Goal: Transaction & Acquisition: Purchase product/service

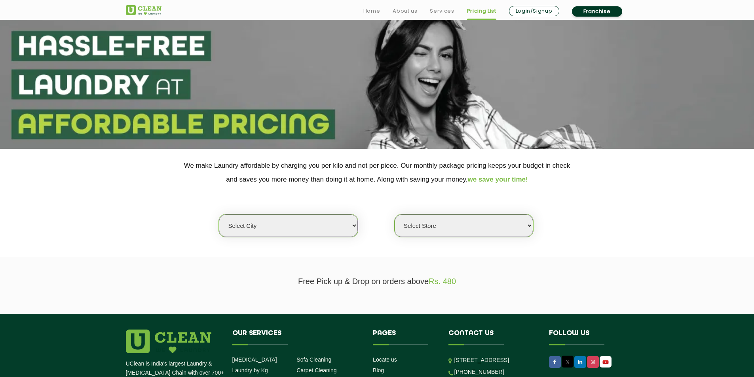
scroll to position [160, 0]
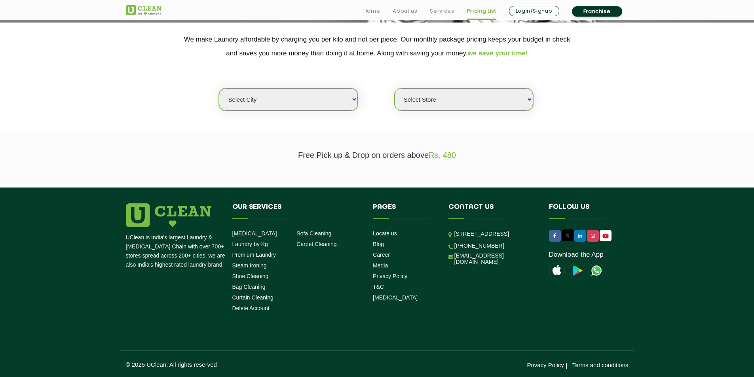
click at [441, 106] on select "Select Store" at bounding box center [463, 99] width 138 height 23
click at [349, 100] on select "Select city Aalo Agartala Agra Ahmedabad Akola Aligarh Alwar - UClean Select Am…" at bounding box center [288, 99] width 138 height 23
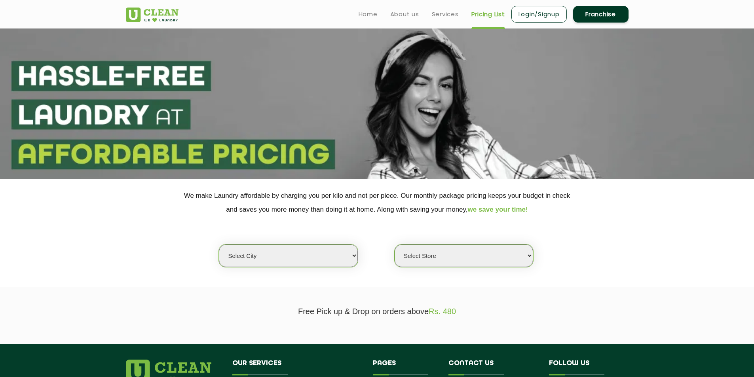
scroll to position [0, 0]
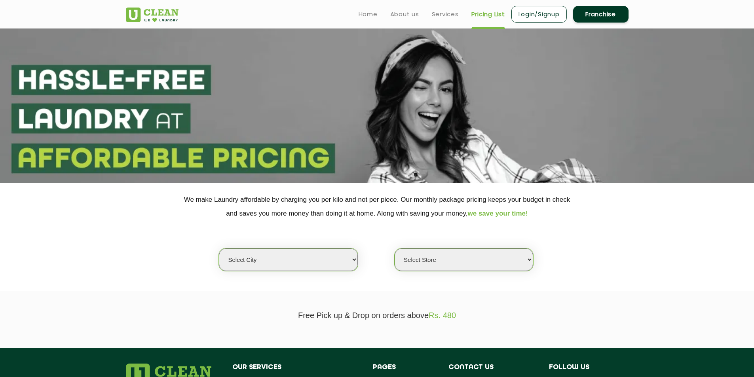
click at [335, 263] on select "Select city Aalo Agartala Agra Ahmedabad Akola Aligarh Alwar - UClean Select Am…" at bounding box center [288, 259] width 138 height 23
click at [219, 248] on select "Select city Aalo Agartala Agra Ahmedabad Akola Aligarh Alwar - UClean Select Am…" at bounding box center [288, 259] width 138 height 23
click at [422, 264] on select "Select Store" at bounding box center [463, 259] width 138 height 23
click at [394, 248] on select "Select Store" at bounding box center [463, 259] width 138 height 23
click at [494, 12] on link "Pricing List" at bounding box center [488, 13] width 34 height 9
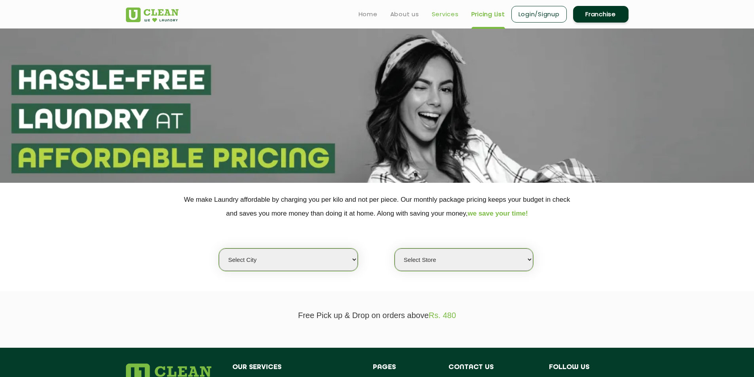
click at [453, 18] on link "Services" at bounding box center [445, 13] width 27 height 9
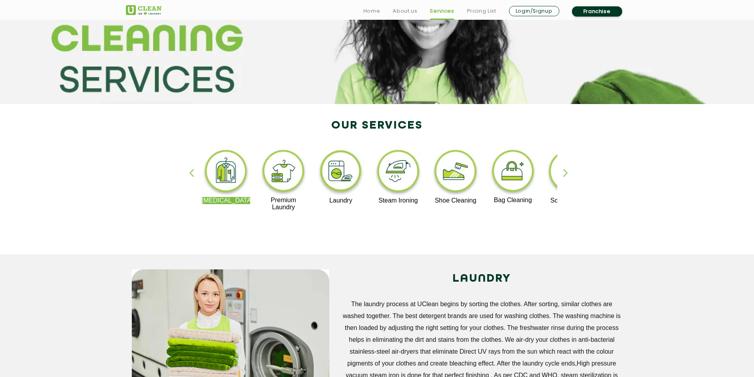
scroll to position [79, 0]
click at [568, 169] on div "button" at bounding box center [569, 180] width 12 height 22
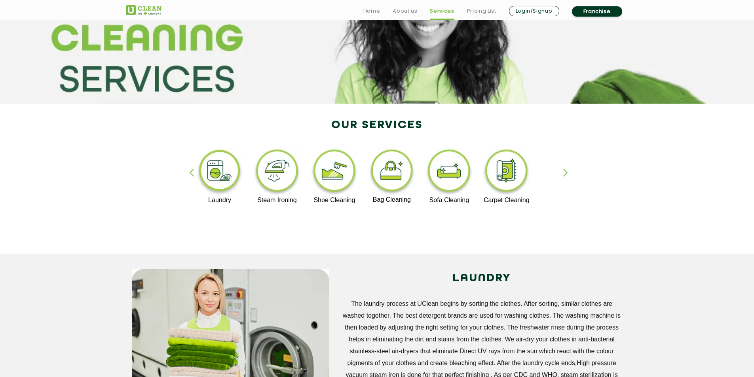
click at [562, 173] on div "Dry Cleaning Premium Laundry Laundry Steam Ironing Shoe Cleaning Bag Cleaning S…" at bounding box center [377, 183] width 514 height 142
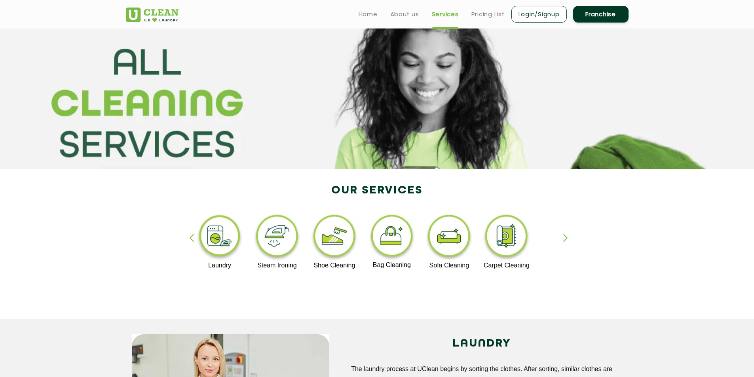
scroll to position [0, 0]
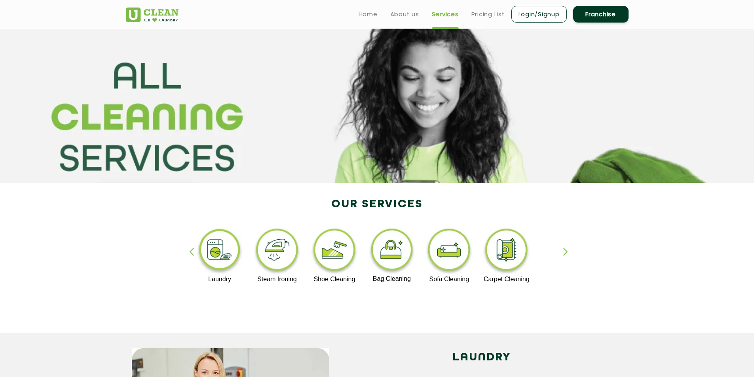
click at [218, 260] on img at bounding box center [219, 251] width 49 height 49
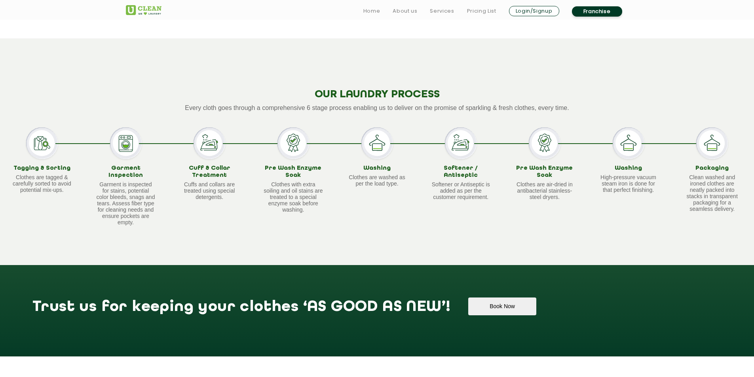
scroll to position [752, 0]
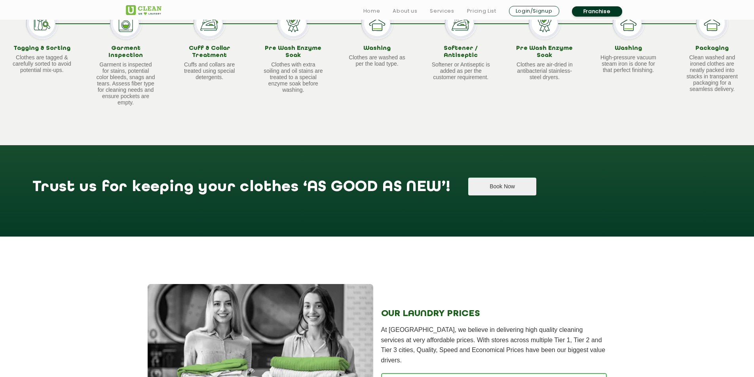
click at [470, 181] on button "Book Now" at bounding box center [502, 187] width 68 height 18
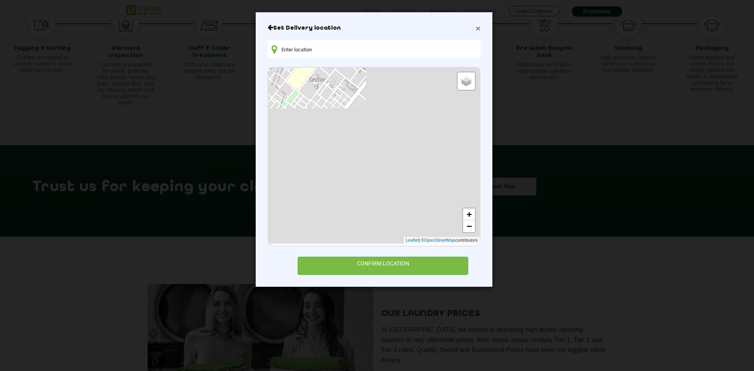
click at [478, 30] on span "×" at bounding box center [478, 28] width 5 height 9
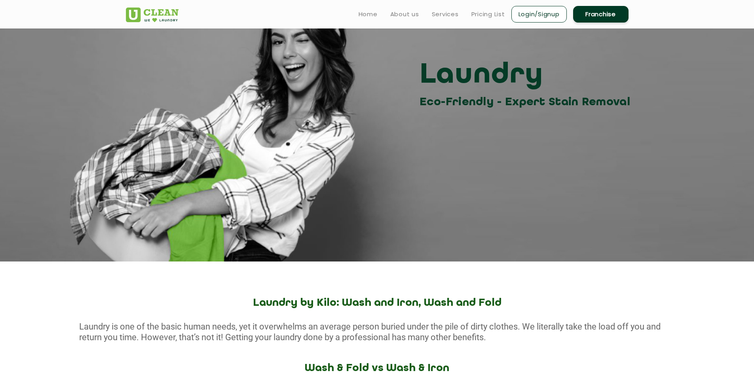
scroll to position [0, 0]
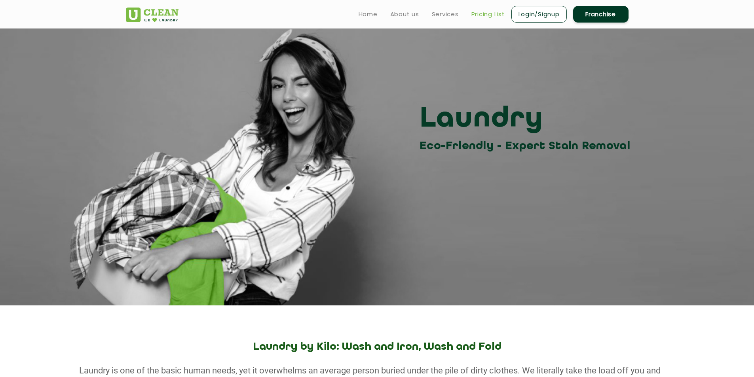
click at [481, 16] on link "Pricing List" at bounding box center [488, 13] width 34 height 9
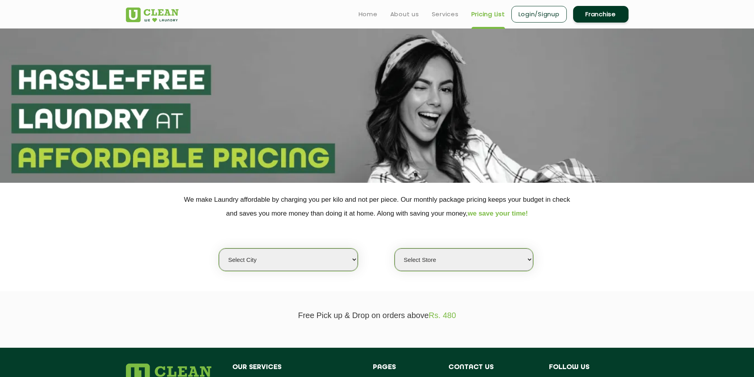
click at [330, 260] on select "Select city Aalo Agartala Agra Ahmedabad Akola Aligarh Alwar - UClean Select Am…" at bounding box center [288, 259] width 138 height 23
select select "40"
click at [219, 248] on select "Select city Aalo Agartala Agra Ahmedabad Akola Aligarh Alwar - UClean Select Am…" at bounding box center [288, 259] width 138 height 23
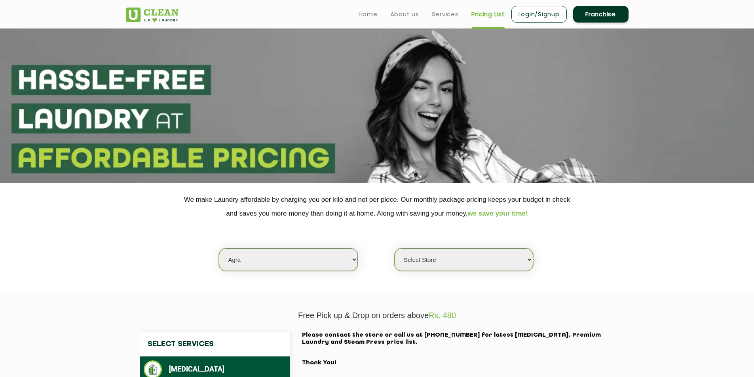
click at [435, 254] on select "Select Store UClean Kargil Crossing UClean Kamla Nagar Agra" at bounding box center [463, 259] width 138 height 23
select select "365"
click at [394, 248] on select "Select Store UClean Kargil Crossing UClean Kamla Nagar Agra" at bounding box center [463, 259] width 138 height 23
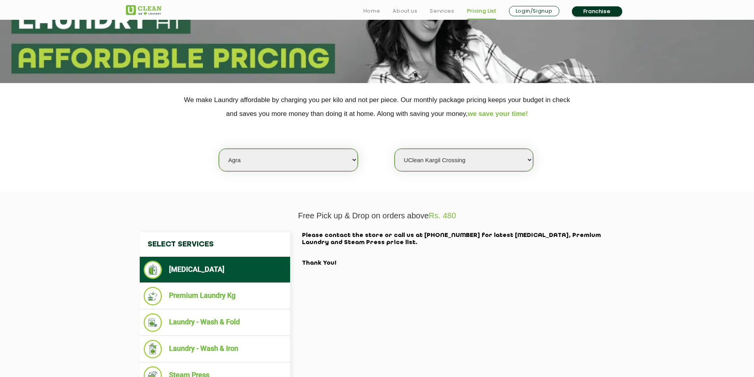
scroll to position [158, 0]
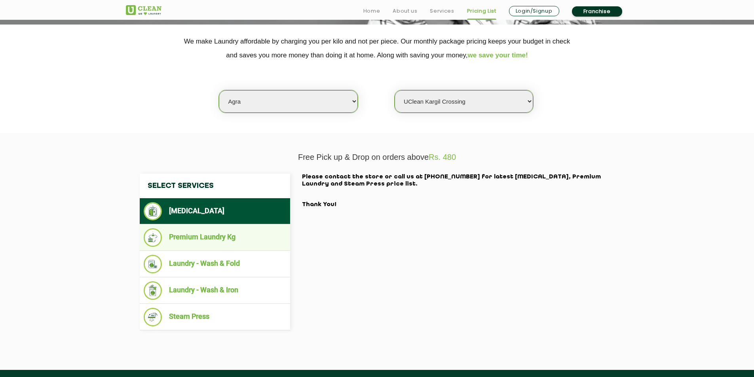
click at [238, 239] on li "Premium Laundry Kg" at bounding box center [215, 237] width 142 height 19
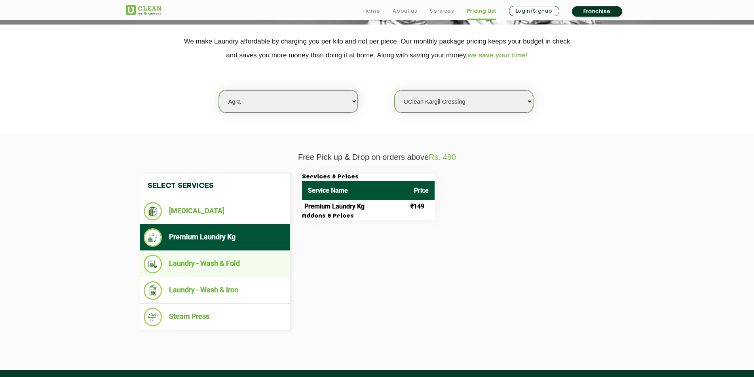
click at [231, 262] on li "Laundry - Wash & Fold" at bounding box center [215, 264] width 142 height 19
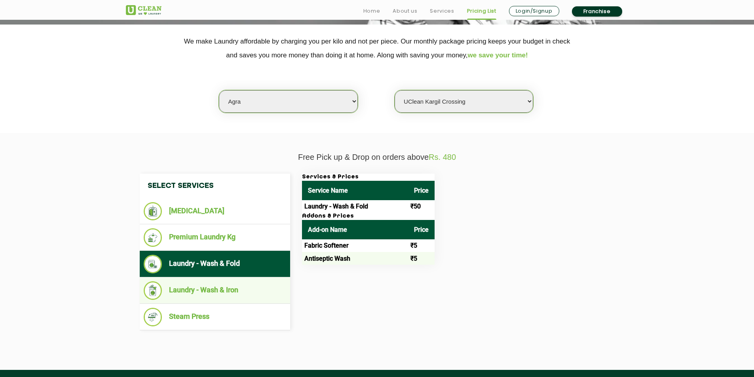
click at [244, 286] on li "Laundry - Wash & Iron" at bounding box center [215, 290] width 142 height 19
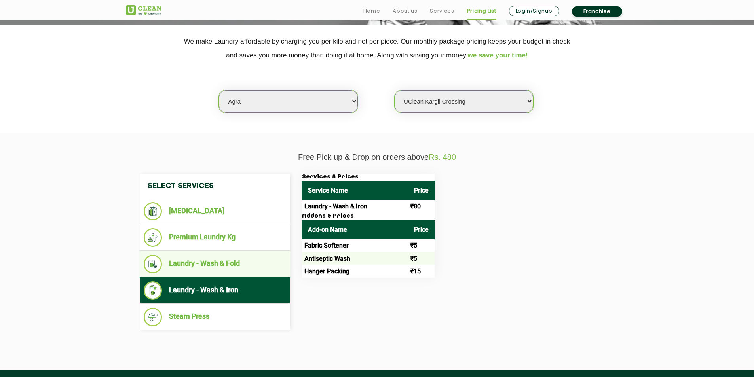
click at [243, 272] on li "Laundry - Wash & Fold" at bounding box center [215, 264] width 142 height 19
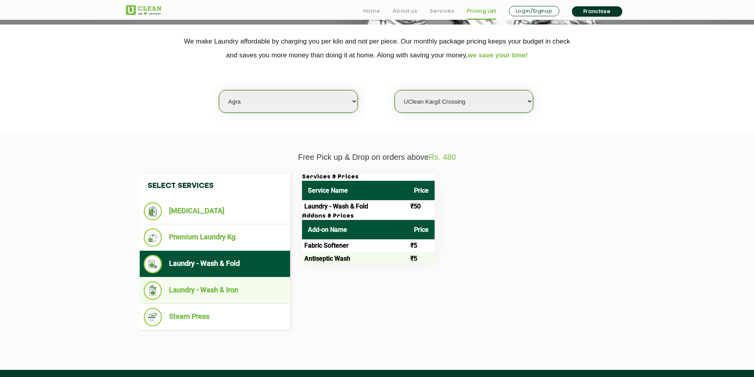
click at [241, 286] on li "Laundry - Wash & Iron" at bounding box center [215, 290] width 142 height 19
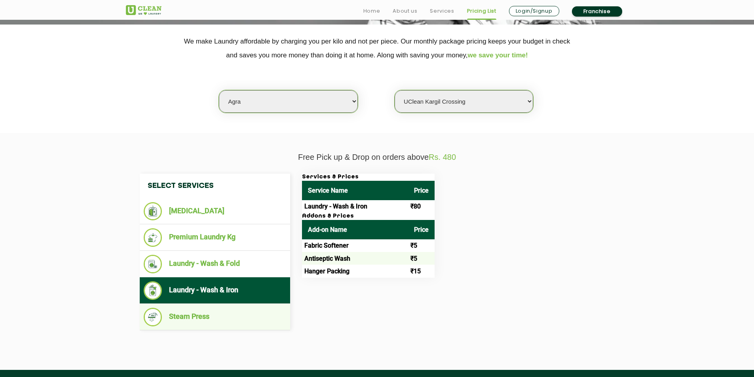
click at [232, 314] on li "Steam Press" at bounding box center [215, 317] width 142 height 19
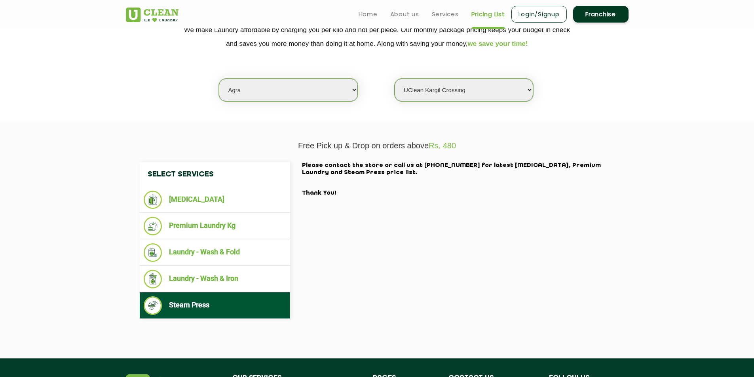
scroll to position [0, 0]
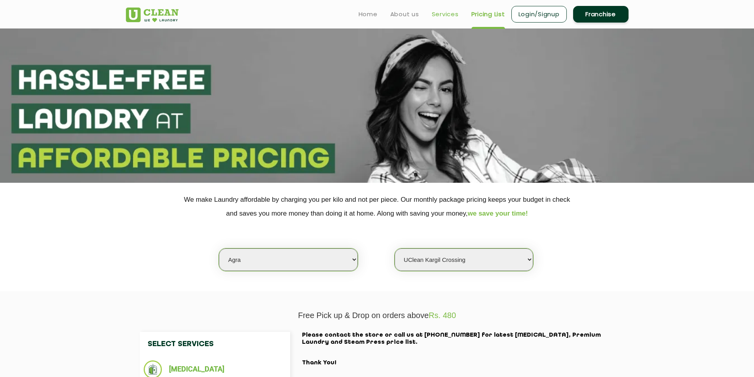
click at [442, 12] on link "Services" at bounding box center [445, 13] width 27 height 9
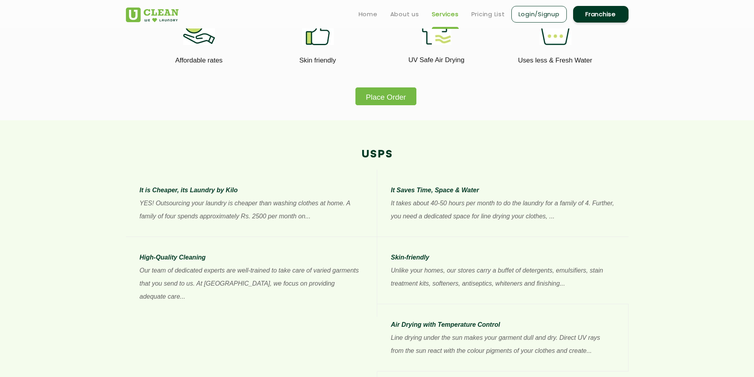
scroll to position [435, 0]
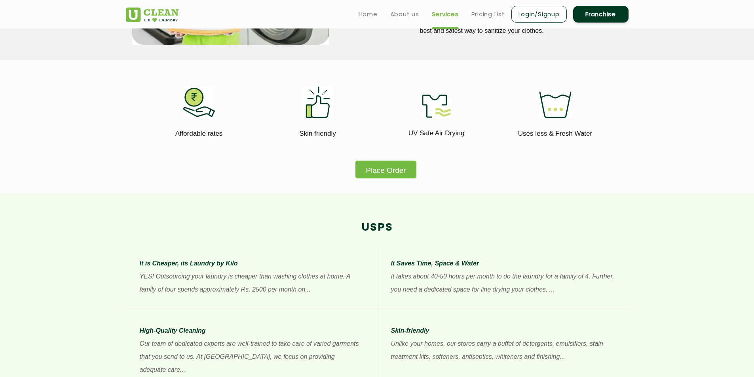
click at [398, 173] on button "Place Order" at bounding box center [385, 170] width 61 height 18
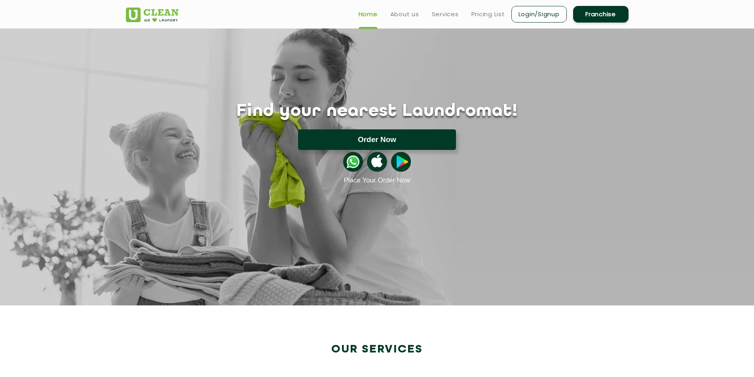
click at [396, 143] on button "Order Now" at bounding box center [377, 139] width 158 height 21
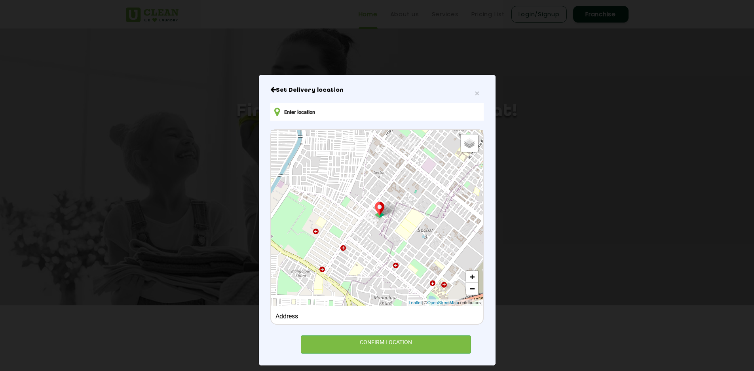
click at [384, 322] on div "Address" at bounding box center [376, 316] width 211 height 16
click at [385, 344] on div "CONFIRM LOCATION" at bounding box center [386, 344] width 171 height 18
click at [385, 343] on div "CONFIRM LOCATION" at bounding box center [386, 344] width 171 height 18
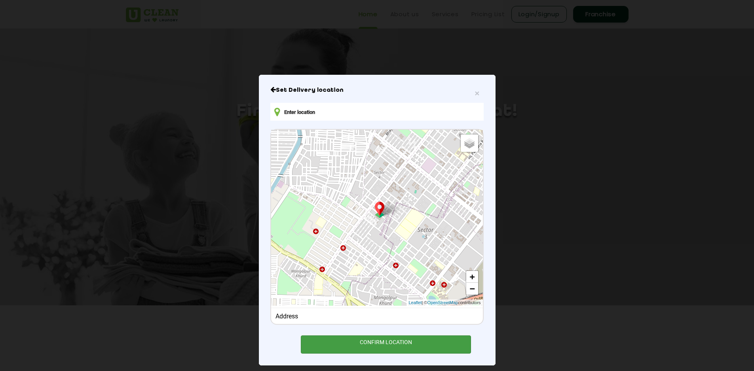
click at [385, 343] on div "CONFIRM LOCATION" at bounding box center [386, 344] width 171 height 18
click at [380, 116] on input "text" at bounding box center [376, 112] width 213 height 18
click at [300, 318] on div "Address" at bounding box center [376, 317] width 203 height 8
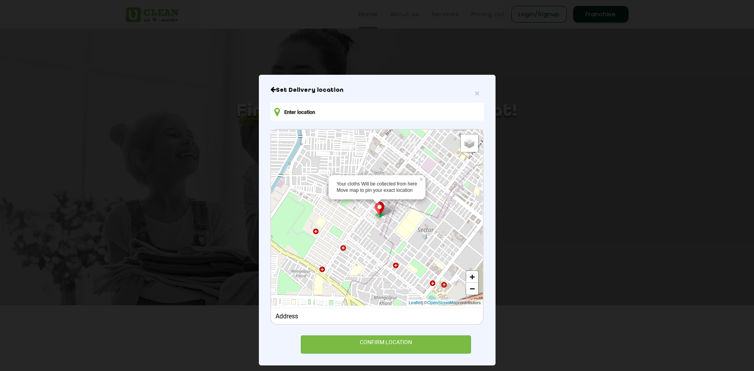
click at [380, 215] on img at bounding box center [379, 210] width 15 height 16
click at [376, 210] on img at bounding box center [379, 210] width 15 height 16
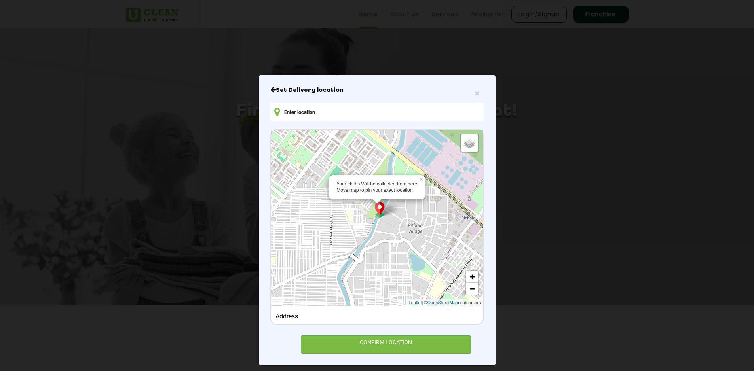
drag, startPoint x: 390, startPoint y: 222, endPoint x: 441, endPoint y: 367, distance: 154.0
click at [440, 371] on html "Home About us Services Pricing List Login/Signup Franchise Home About us Franch…" at bounding box center [377, 185] width 754 height 371
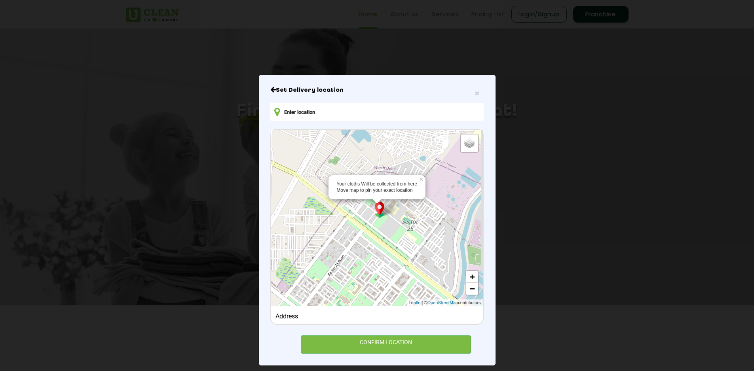
drag, startPoint x: 371, startPoint y: 243, endPoint x: 432, endPoint y: 389, distance: 158.1
click at [432, 371] on html "Home About us Services Pricing List Login/Signup Franchise Home About us Franch…" at bounding box center [377, 185] width 754 height 371
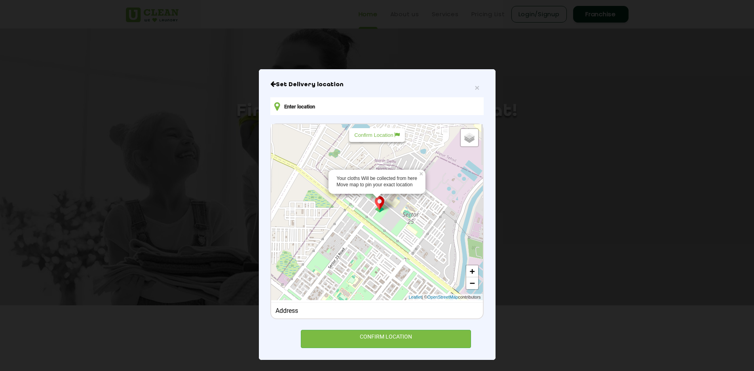
scroll to position [7, 0]
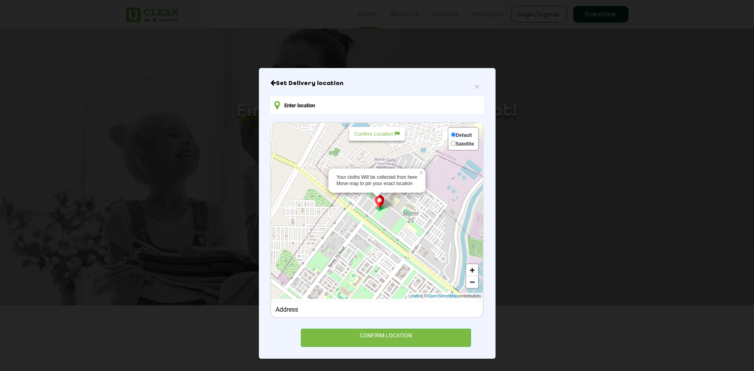
click at [469, 141] on span "Satellite" at bounding box center [465, 144] width 18 height 6
click at [456, 141] on input "Satellite" at bounding box center [453, 143] width 5 height 5
radio input "true"
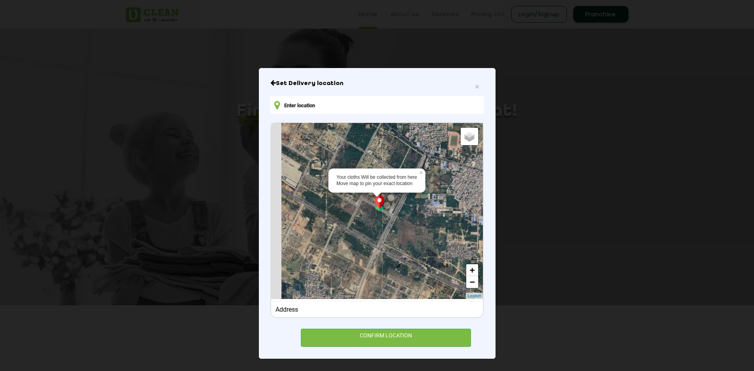
drag, startPoint x: 390, startPoint y: 238, endPoint x: 588, endPoint y: 364, distance: 234.7
click at [596, 371] on html "Home About us Services Pricing List Login/Signup Franchise Home About us Franch…" at bounding box center [377, 185] width 754 height 371
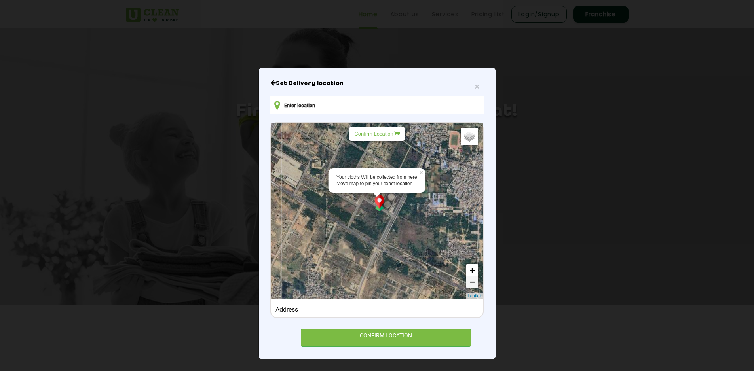
click at [468, 282] on link "−" at bounding box center [472, 282] width 12 height 12
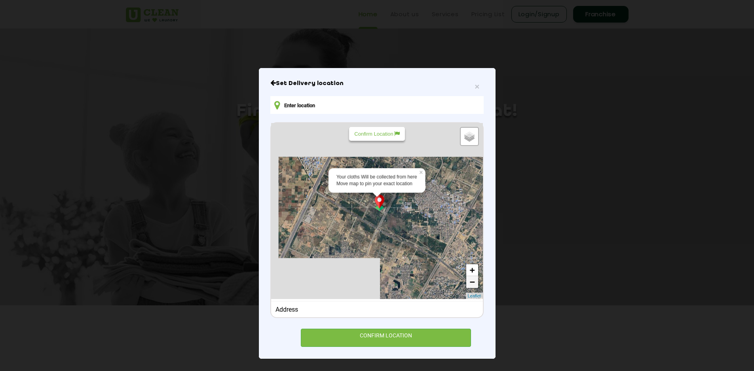
click at [468, 282] on link "−" at bounding box center [472, 282] width 12 height 12
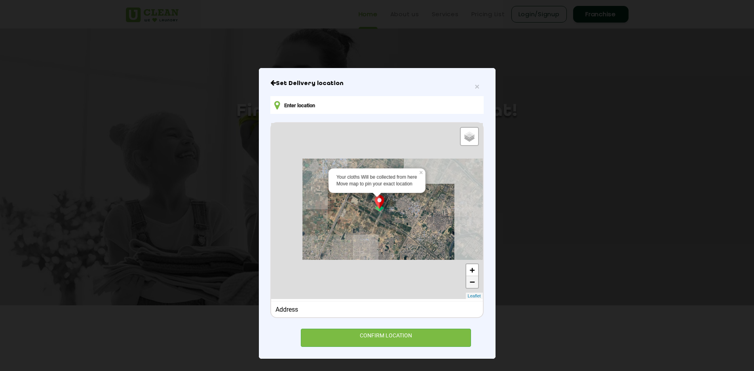
click at [468, 282] on link "−" at bounding box center [472, 282] width 12 height 12
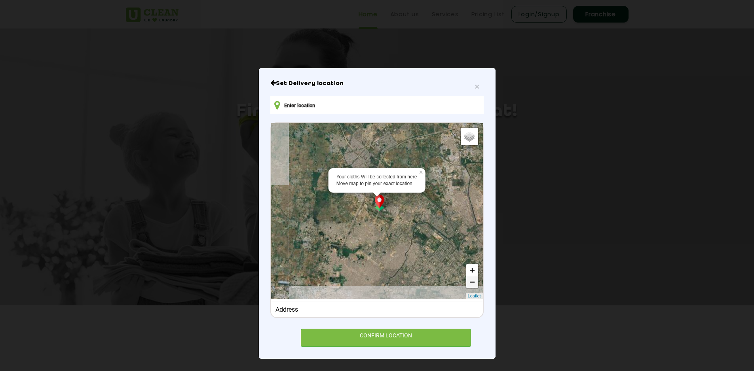
click at [468, 282] on link "−" at bounding box center [472, 282] width 12 height 12
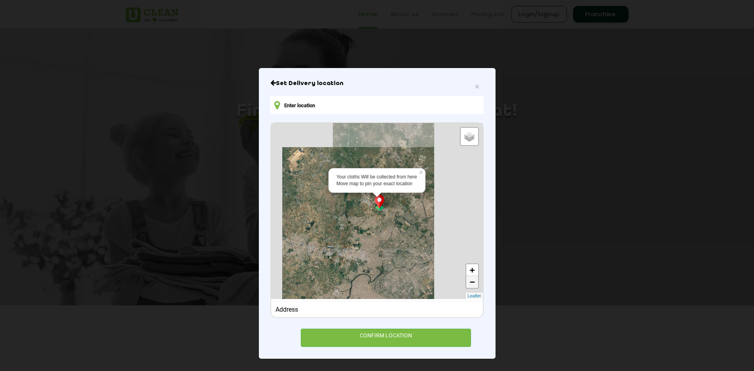
click at [468, 282] on link "−" at bounding box center [472, 282] width 12 height 12
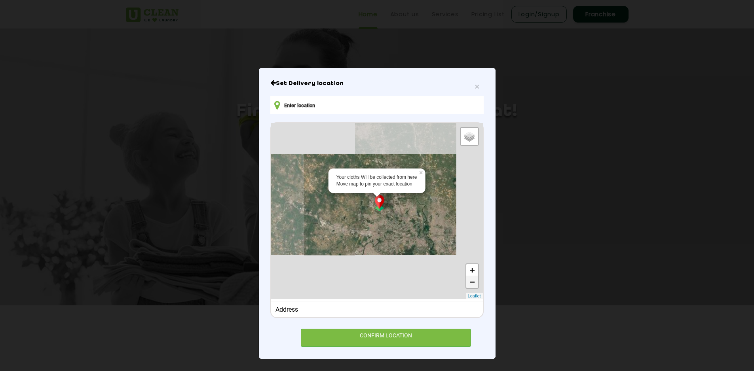
click at [468, 282] on link "−" at bounding box center [472, 282] width 12 height 12
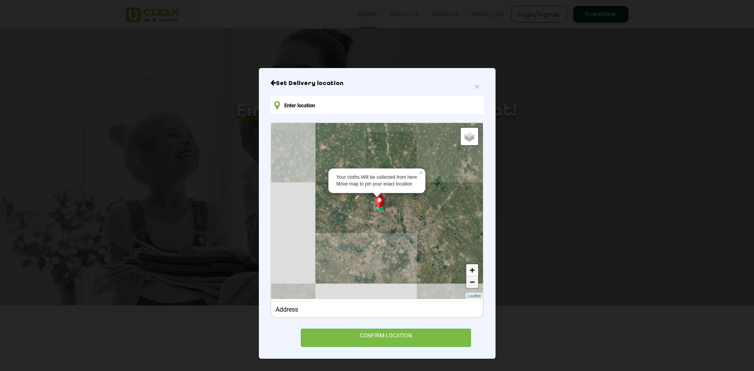
click at [468, 282] on link "−" at bounding box center [472, 282] width 12 height 12
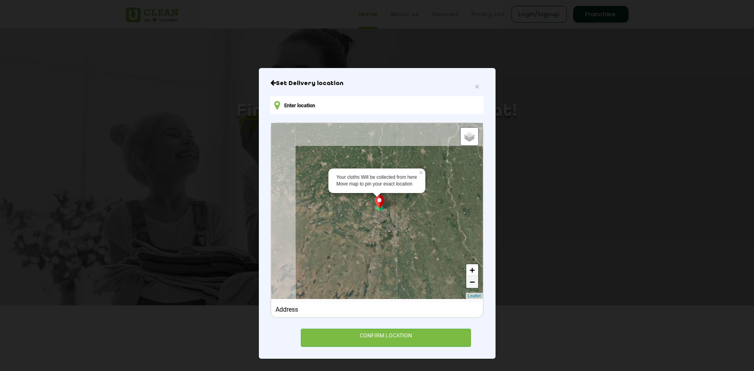
click at [468, 282] on link "−" at bounding box center [472, 282] width 12 height 12
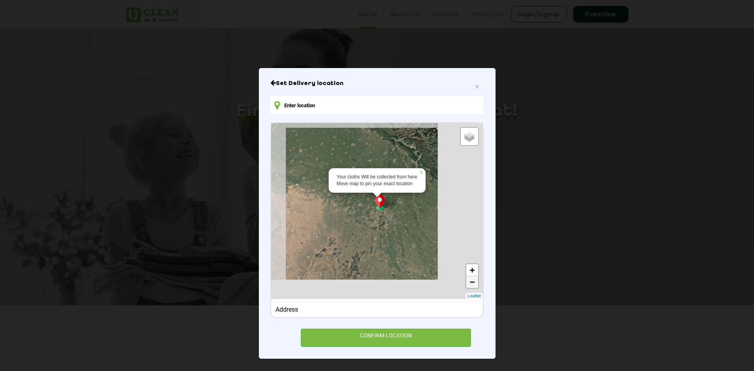
click at [468, 282] on link "−" at bounding box center [472, 282] width 12 height 12
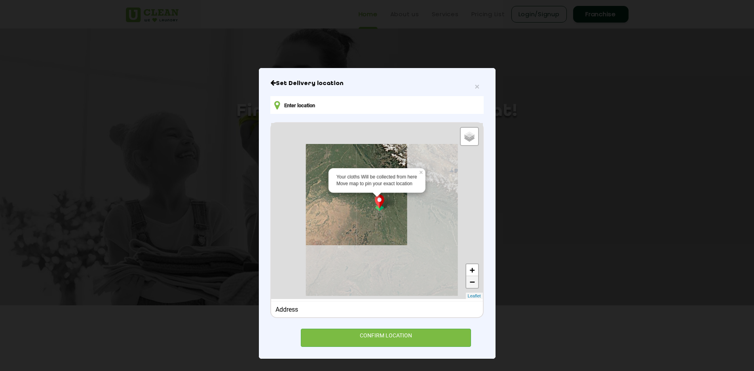
click at [468, 282] on link "−" at bounding box center [472, 282] width 12 height 12
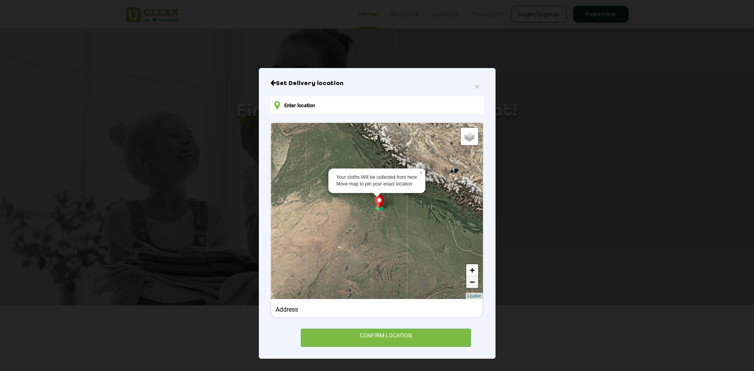
click at [468, 282] on link "−" at bounding box center [472, 282] width 12 height 12
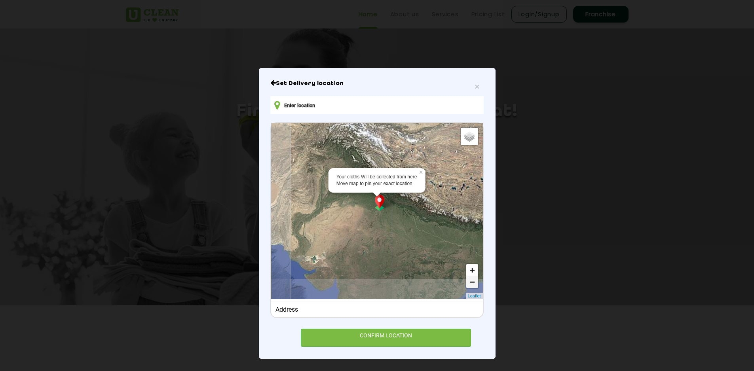
click at [468, 282] on link "−" at bounding box center [472, 282] width 12 height 12
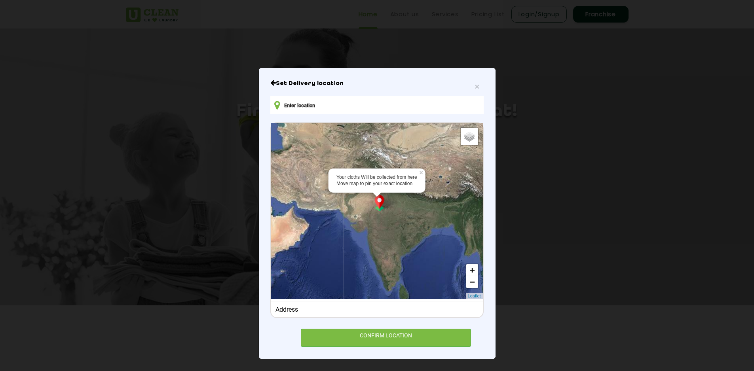
drag, startPoint x: 409, startPoint y: 254, endPoint x: 415, endPoint y: 235, distance: 19.8
click at [415, 235] on div "Your cloths Will be collected from here Move map to pin your exact location × D…" at bounding box center [376, 211] width 211 height 176
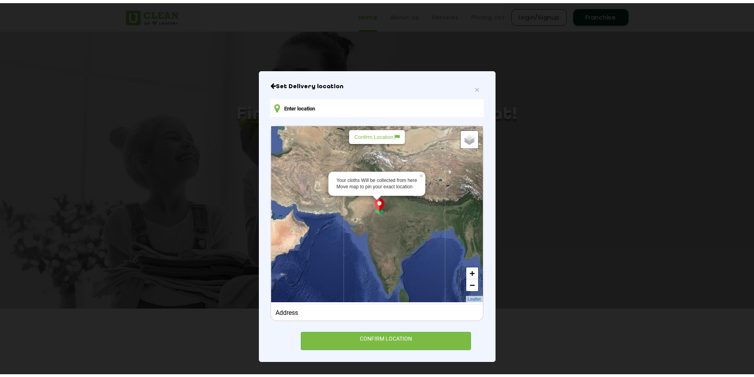
scroll to position [0, 0]
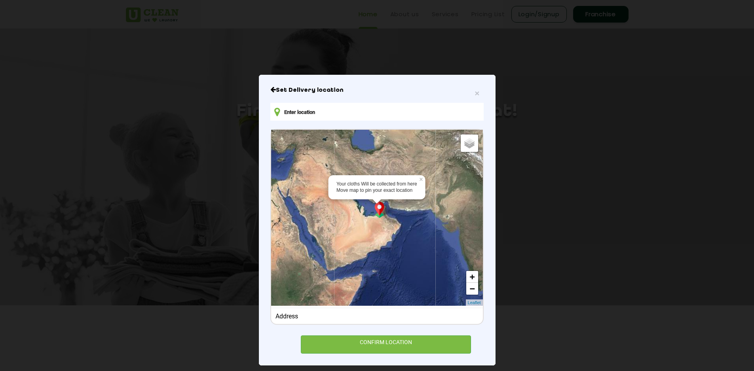
drag, startPoint x: 401, startPoint y: 231, endPoint x: 475, endPoint y: 222, distance: 75.0
click at [475, 222] on div "Your cloths Will be collected from here Move map to pin your exact location × D…" at bounding box center [376, 218] width 211 height 176
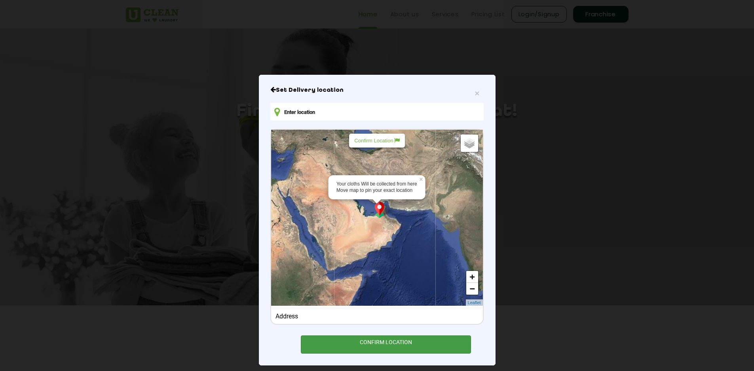
click at [396, 341] on div "CONFIRM LOCATION" at bounding box center [386, 344] width 171 height 18
click at [388, 345] on div "CONFIRM LOCATION" at bounding box center [386, 344] width 171 height 18
click at [387, 344] on div "CONFIRM LOCATION" at bounding box center [386, 344] width 171 height 18
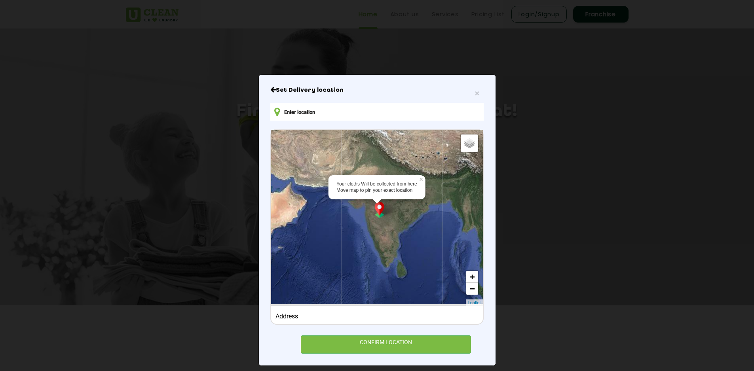
drag, startPoint x: 439, startPoint y: 217, endPoint x: 344, endPoint y: 194, distance: 97.7
click at [344, 194] on div "Your cloths Will be collected from here Move map to pin your exact location × D…" at bounding box center [376, 218] width 211 height 176
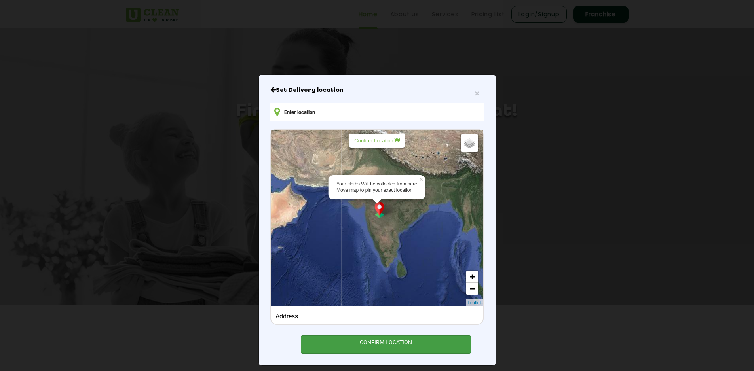
click at [374, 346] on div "CONFIRM LOCATION" at bounding box center [386, 344] width 171 height 18
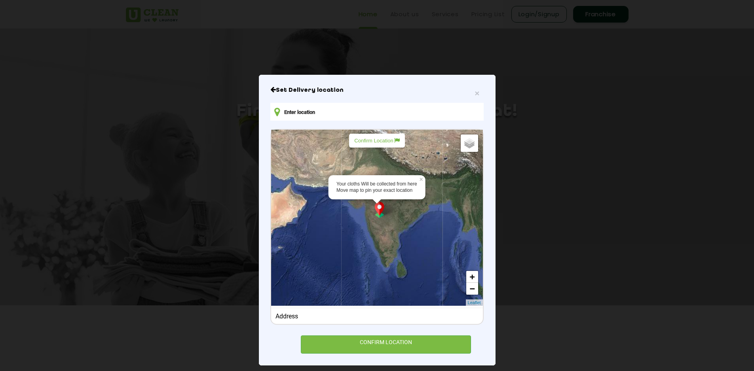
click at [387, 144] on div "Confirm Location" at bounding box center [376, 141] width 55 height 14
type input "V932+[PERSON_NAME], [GEOGRAPHIC_DATA], [GEOGRAPHIC_DATA]"
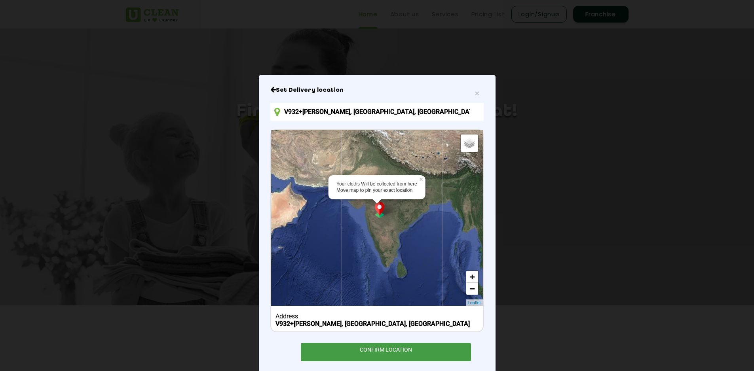
click at [379, 353] on div "CONFIRM LOCATION" at bounding box center [386, 352] width 171 height 18
click at [378, 353] on div "CONFIRM LOCATION" at bounding box center [386, 352] width 171 height 18
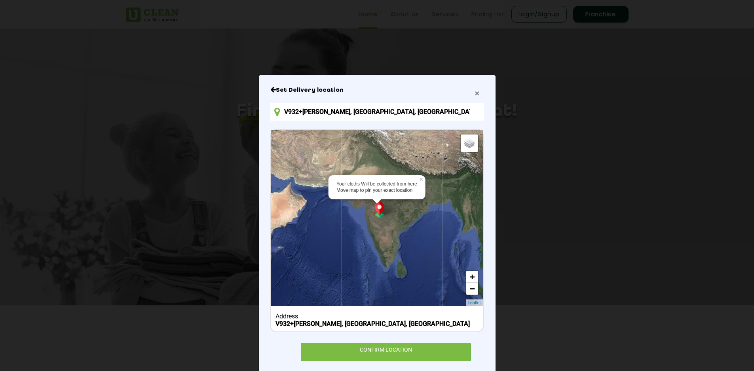
click at [474, 95] on span "×" at bounding box center [476, 93] width 5 height 9
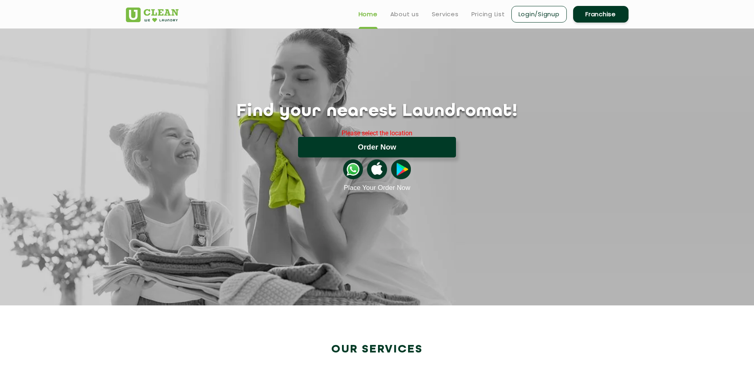
click at [392, 151] on button "Order Now" at bounding box center [377, 147] width 158 height 21
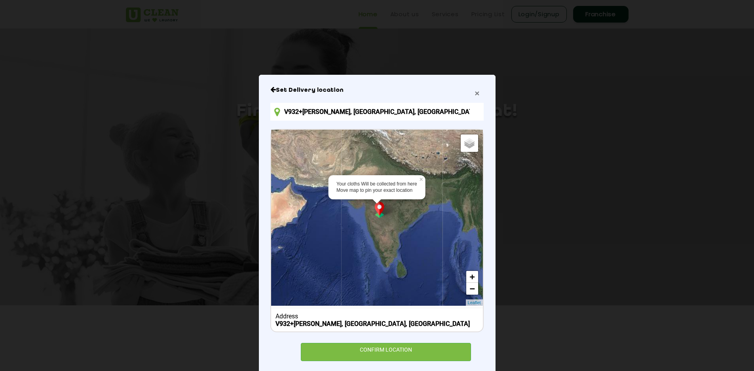
click at [476, 98] on span "×" at bounding box center [476, 93] width 5 height 9
